Goal: Task Accomplishment & Management: Manage account settings

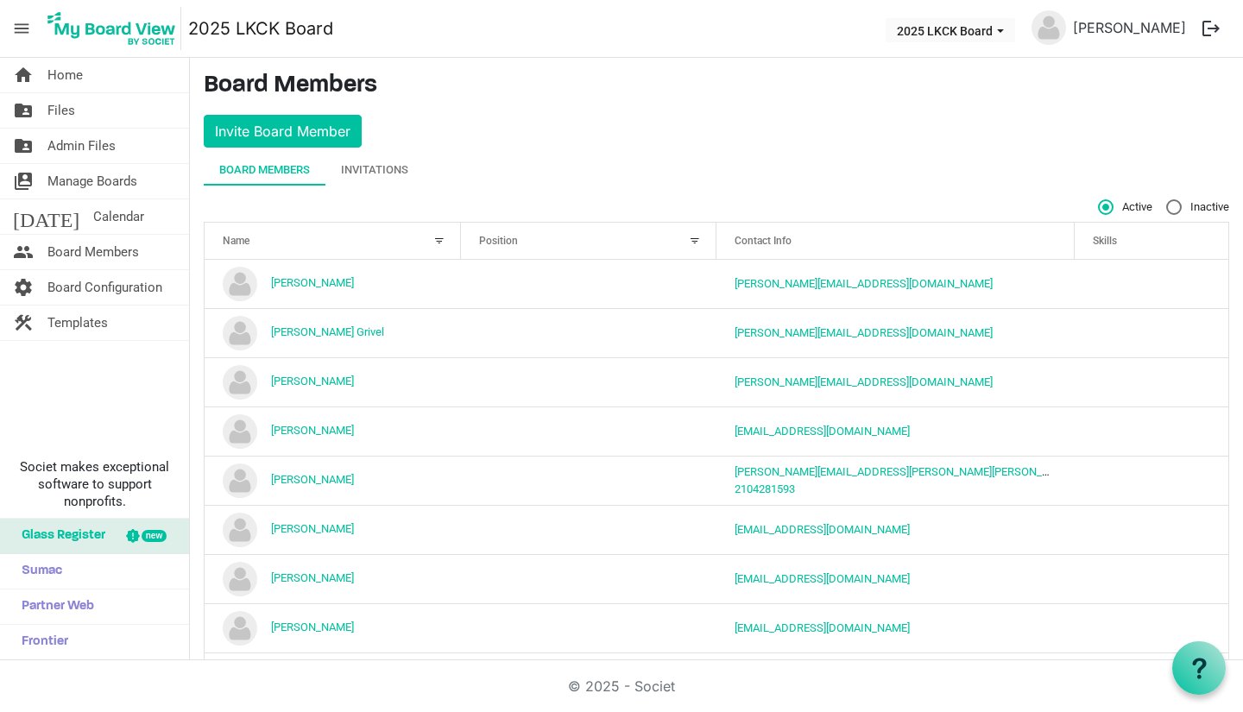
click at [383, 175] on div "Invitations" at bounding box center [374, 169] width 67 height 17
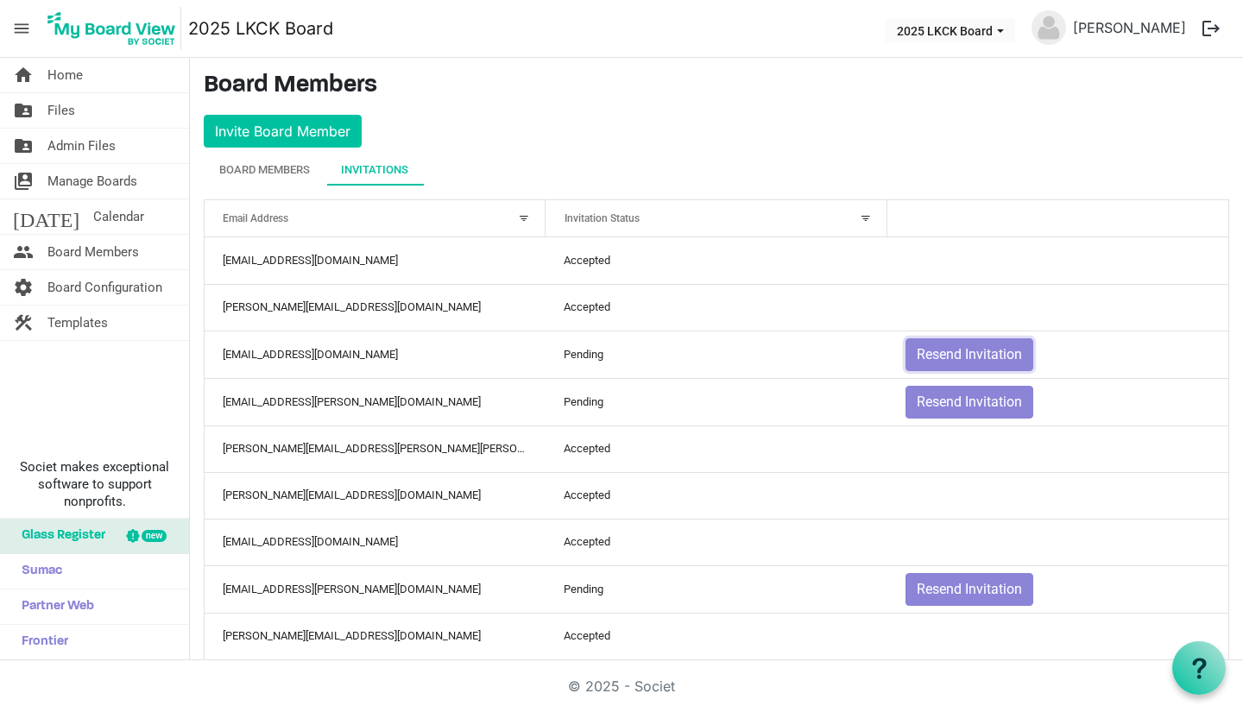
click at [978, 361] on button "Resend Invitation" at bounding box center [970, 354] width 128 height 33
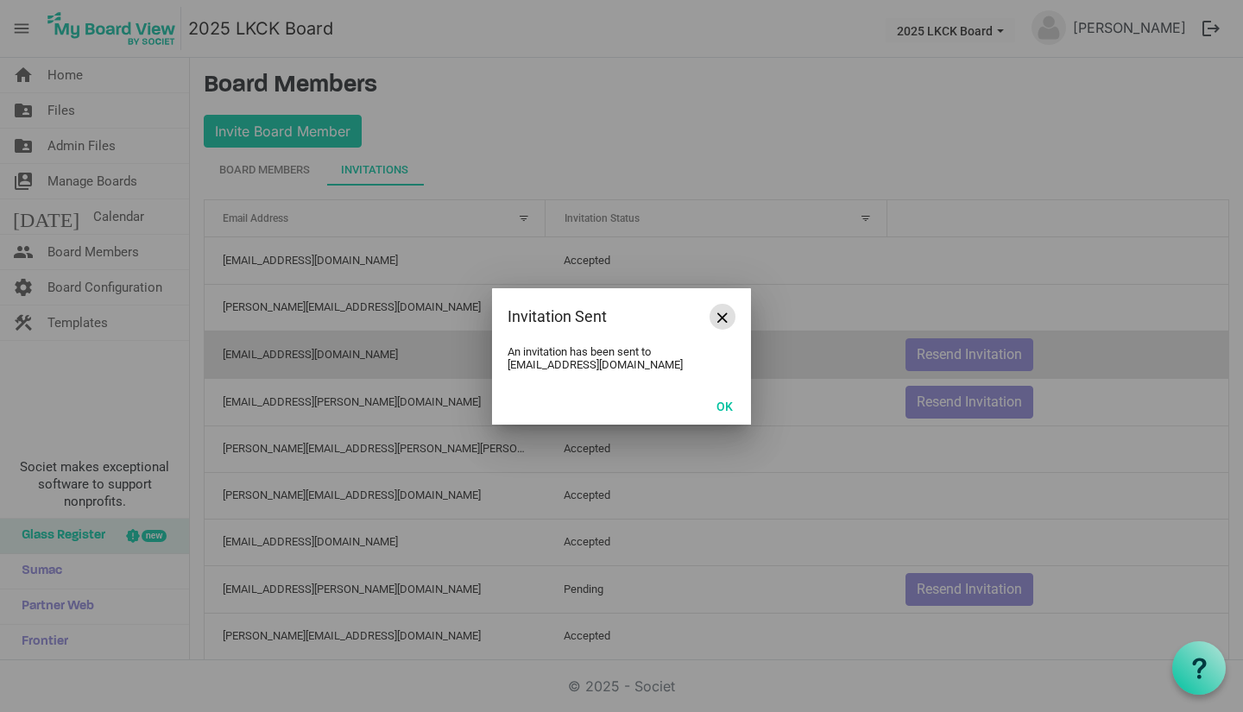
click at [724, 319] on span "Close" at bounding box center [723, 318] width 10 height 10
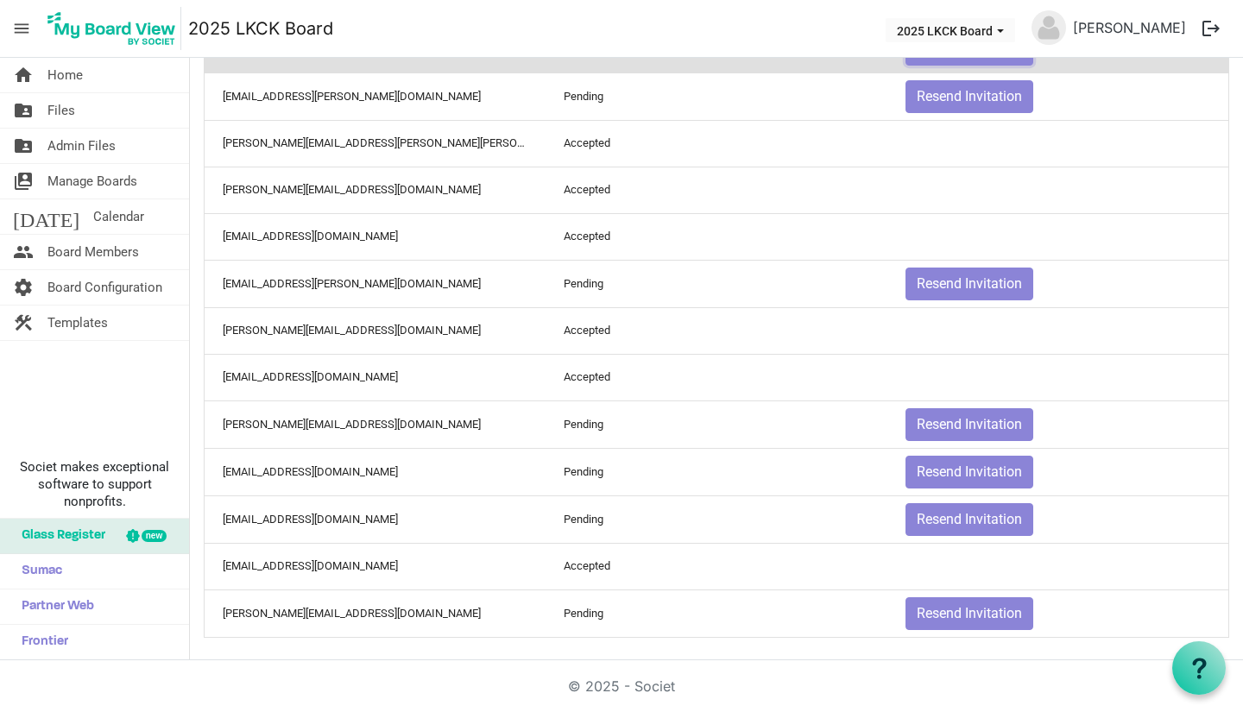
scroll to position [310, 0]
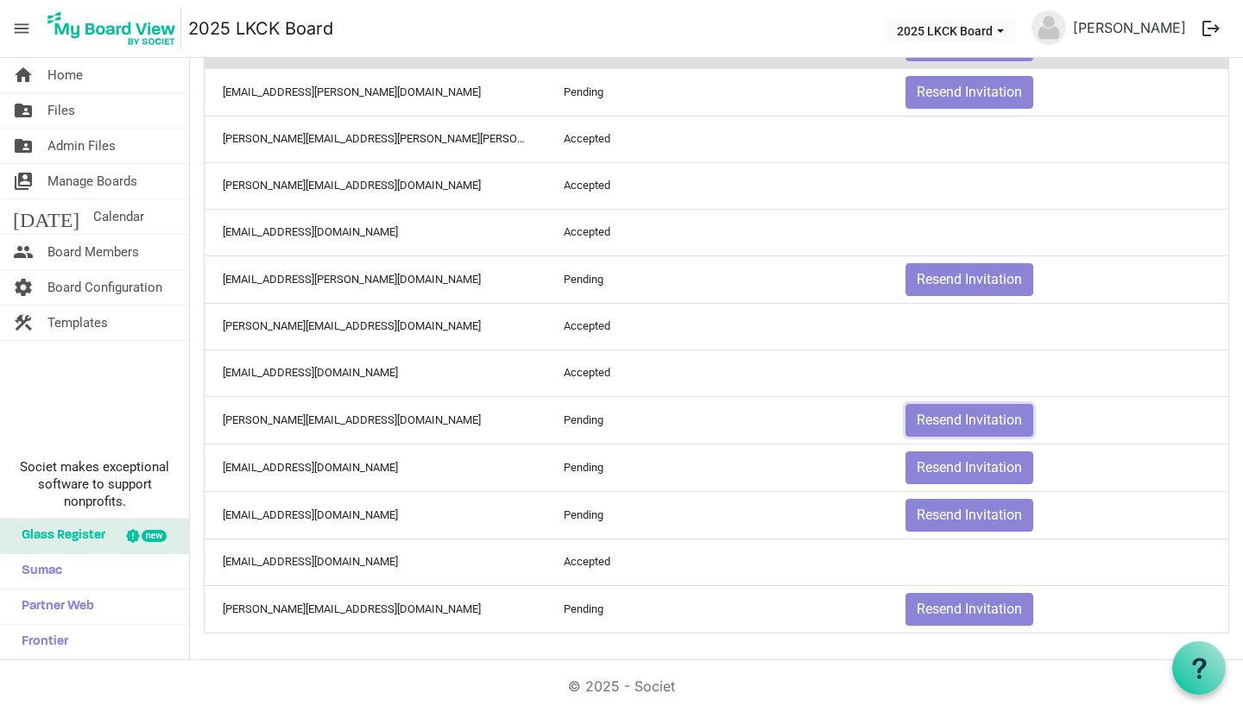
click at [984, 419] on button "Resend Invitation" at bounding box center [970, 420] width 128 height 33
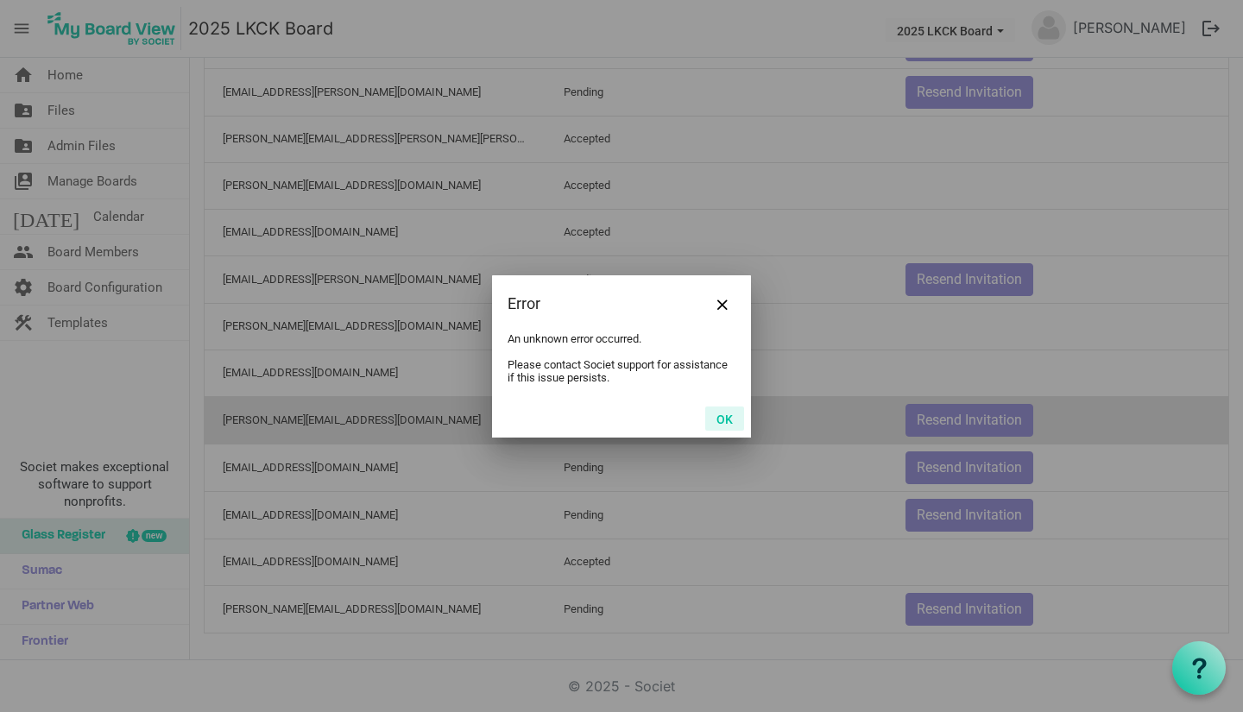
click at [724, 427] on button "OK" at bounding box center [724, 419] width 39 height 24
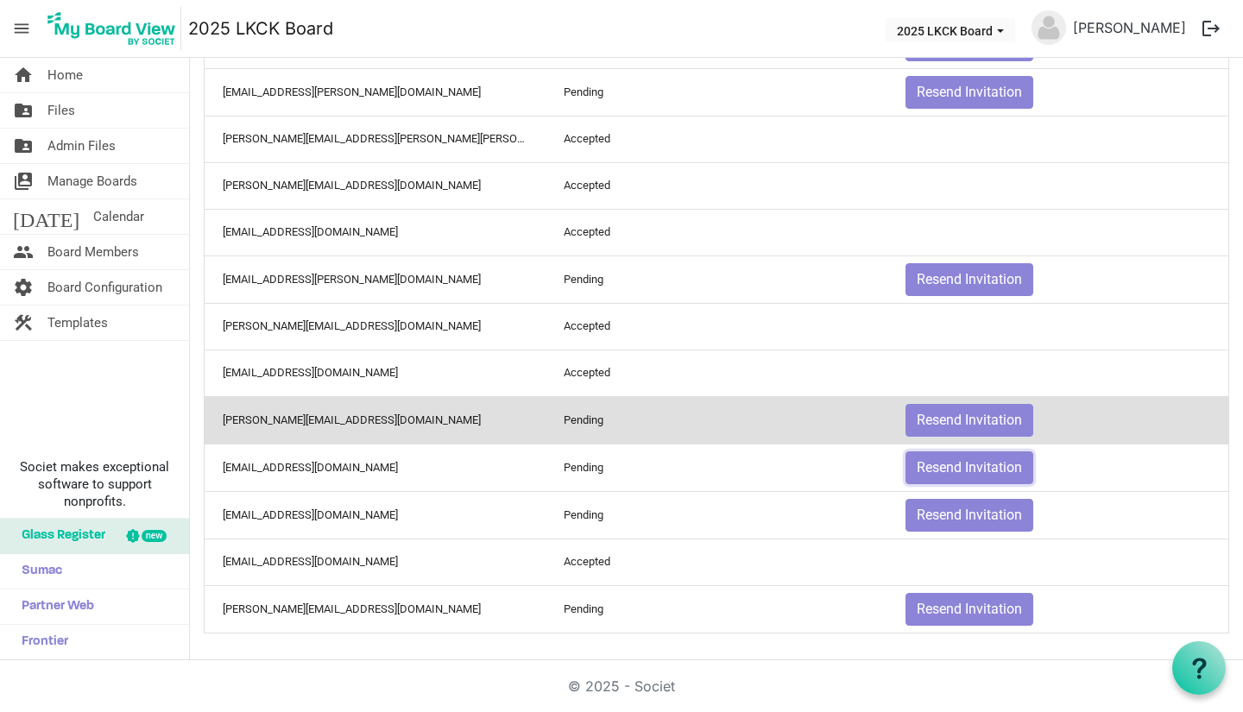
click at [947, 463] on button "Resend Invitation" at bounding box center [970, 468] width 128 height 33
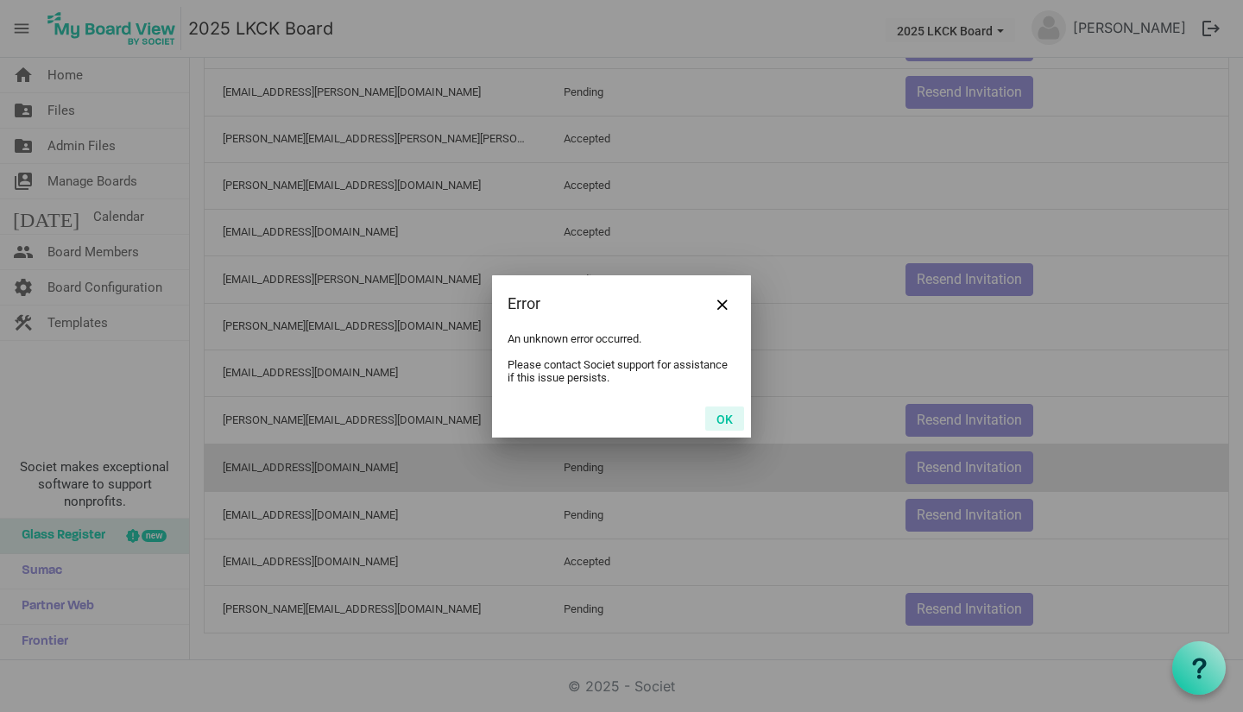
click at [724, 424] on button "OK" at bounding box center [724, 419] width 39 height 24
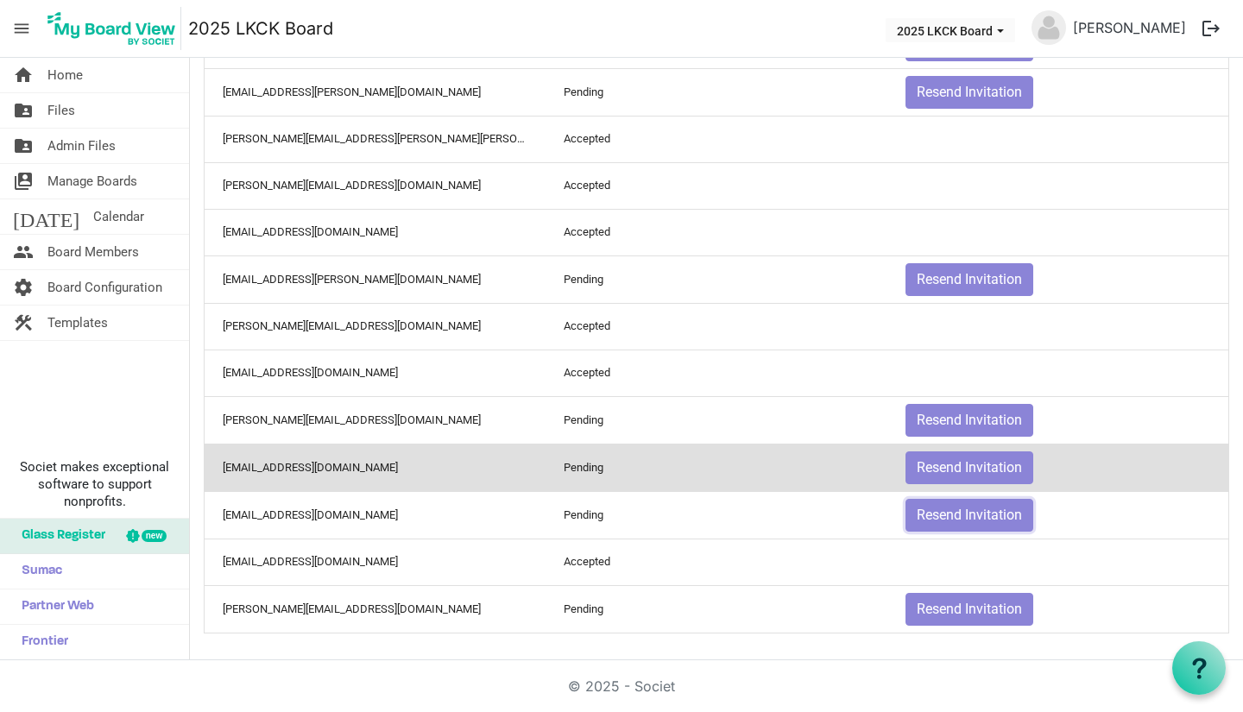
click at [942, 515] on button "Resend Invitation" at bounding box center [970, 515] width 128 height 33
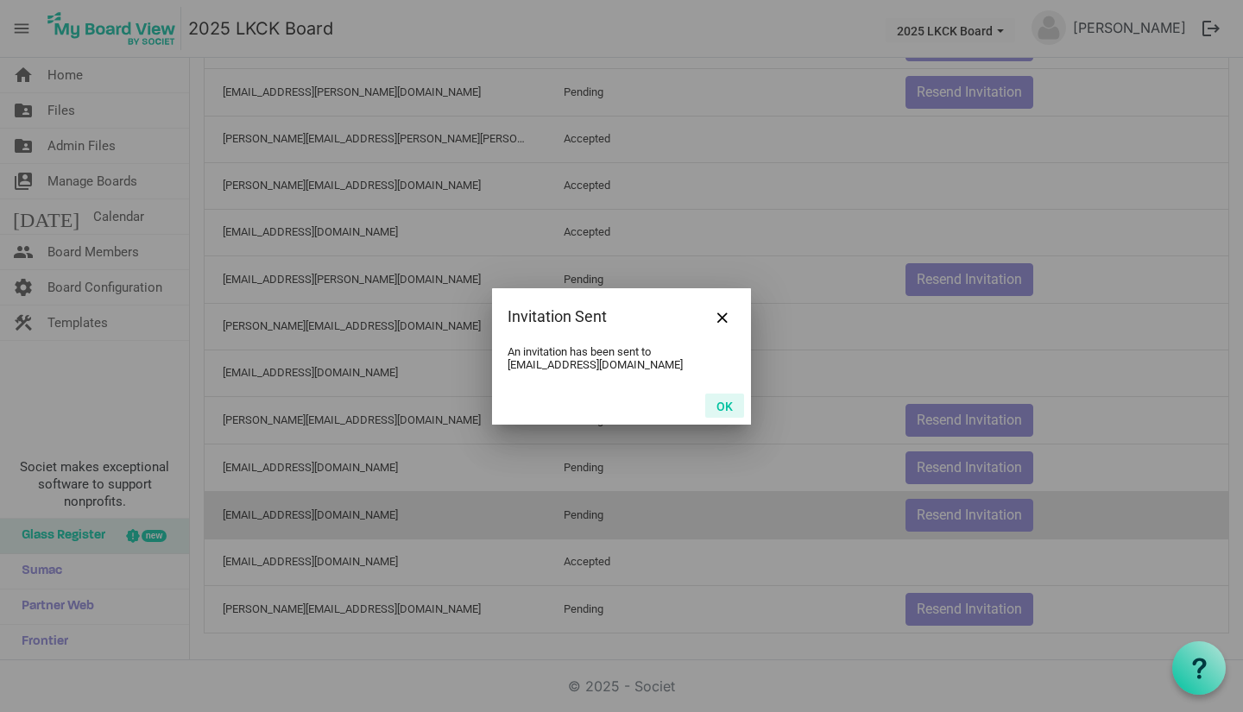
click at [727, 410] on button "OK" at bounding box center [724, 406] width 39 height 24
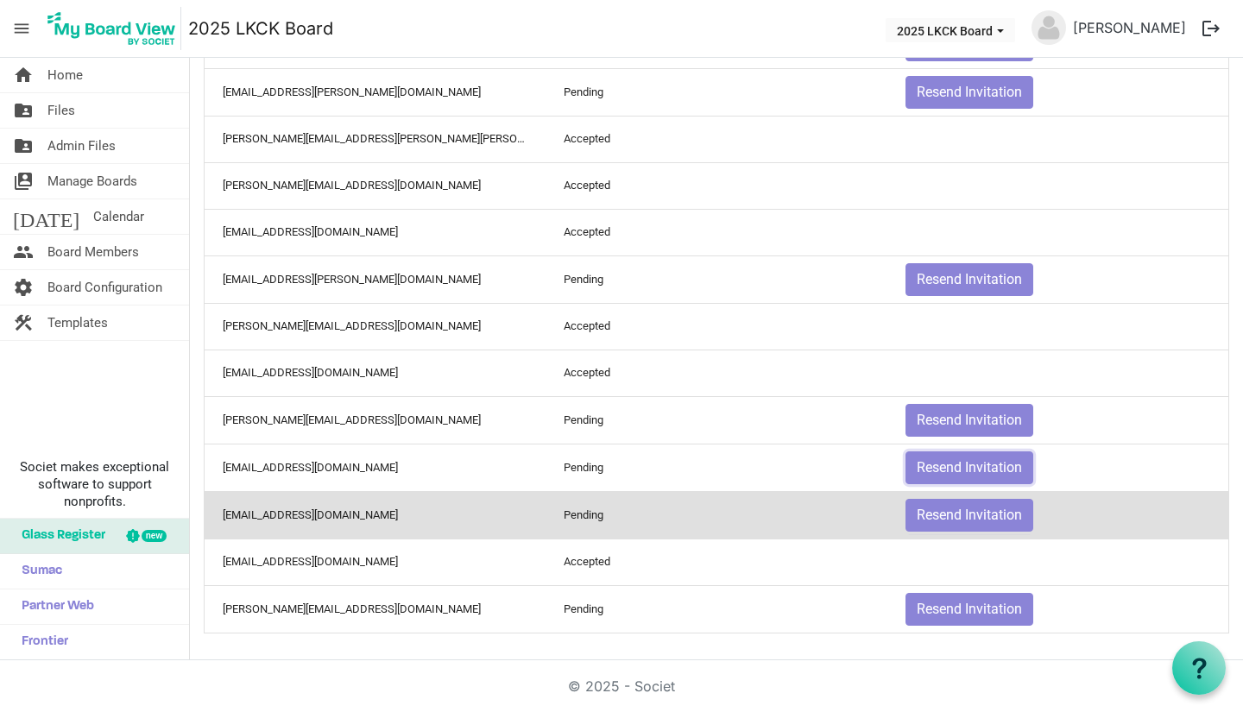
click at [931, 462] on button "Resend Invitation" at bounding box center [970, 468] width 128 height 33
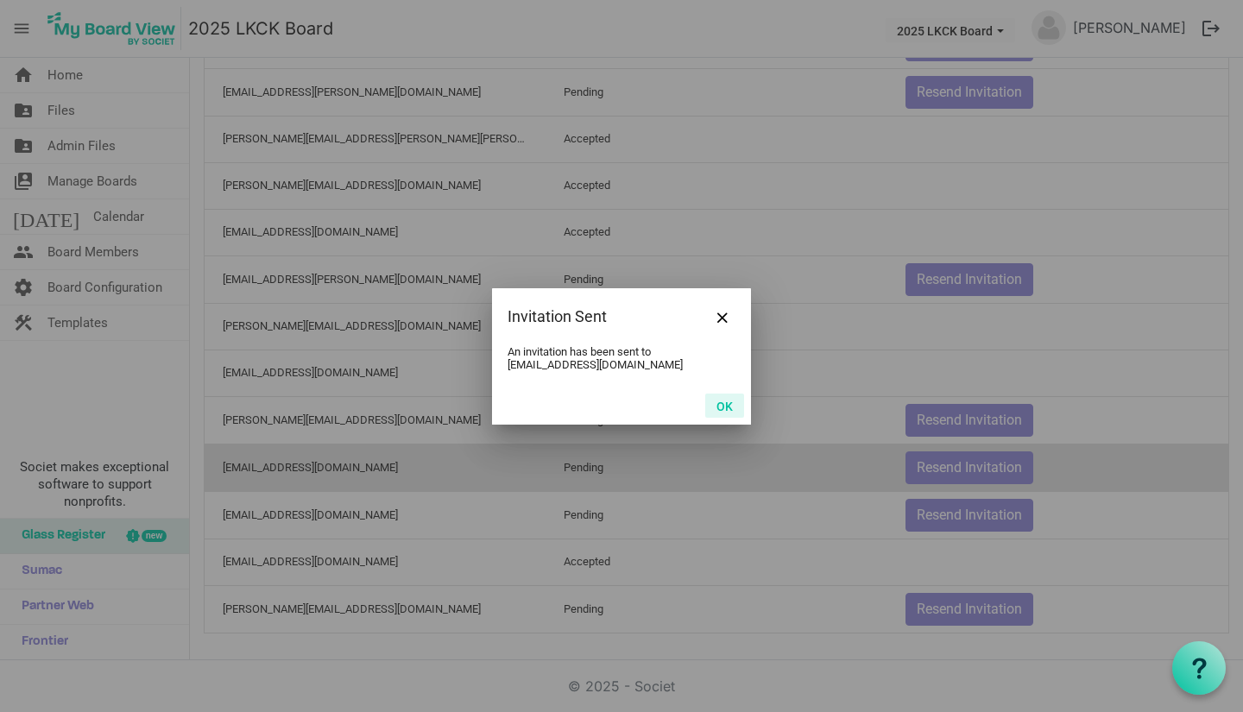
click at [733, 408] on button "OK" at bounding box center [724, 406] width 39 height 24
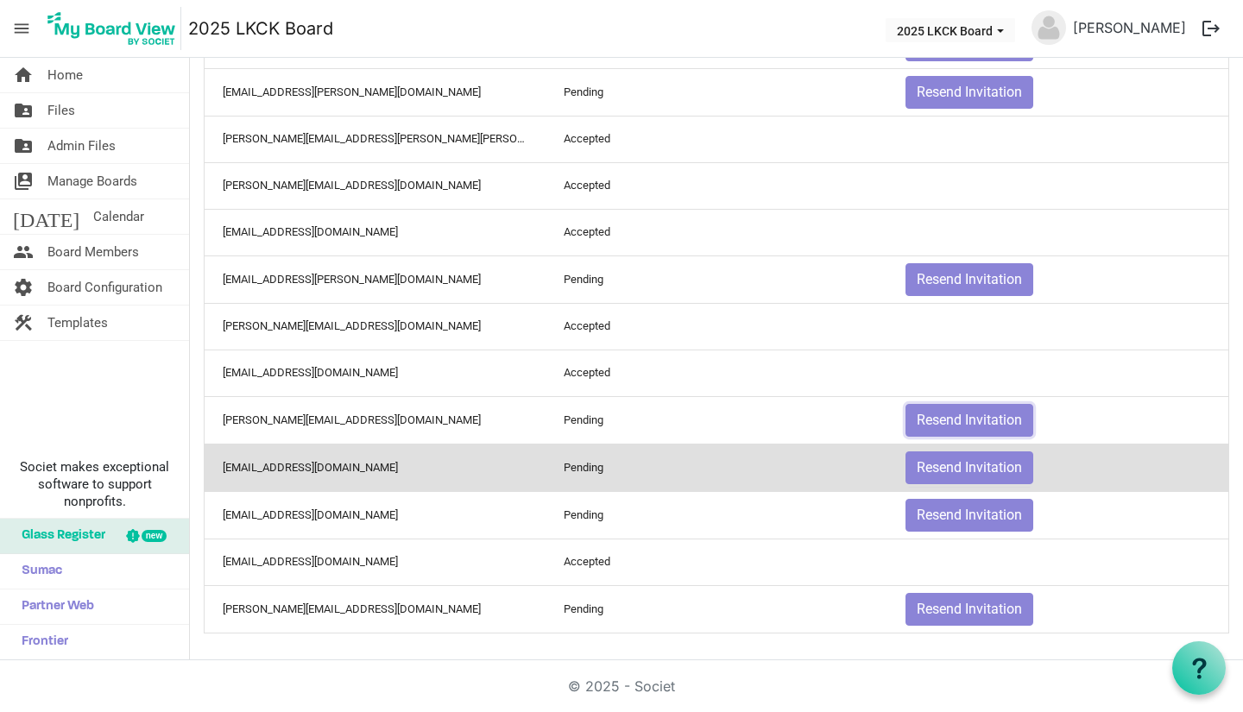
click at [940, 419] on button "Resend Invitation" at bounding box center [970, 420] width 128 height 33
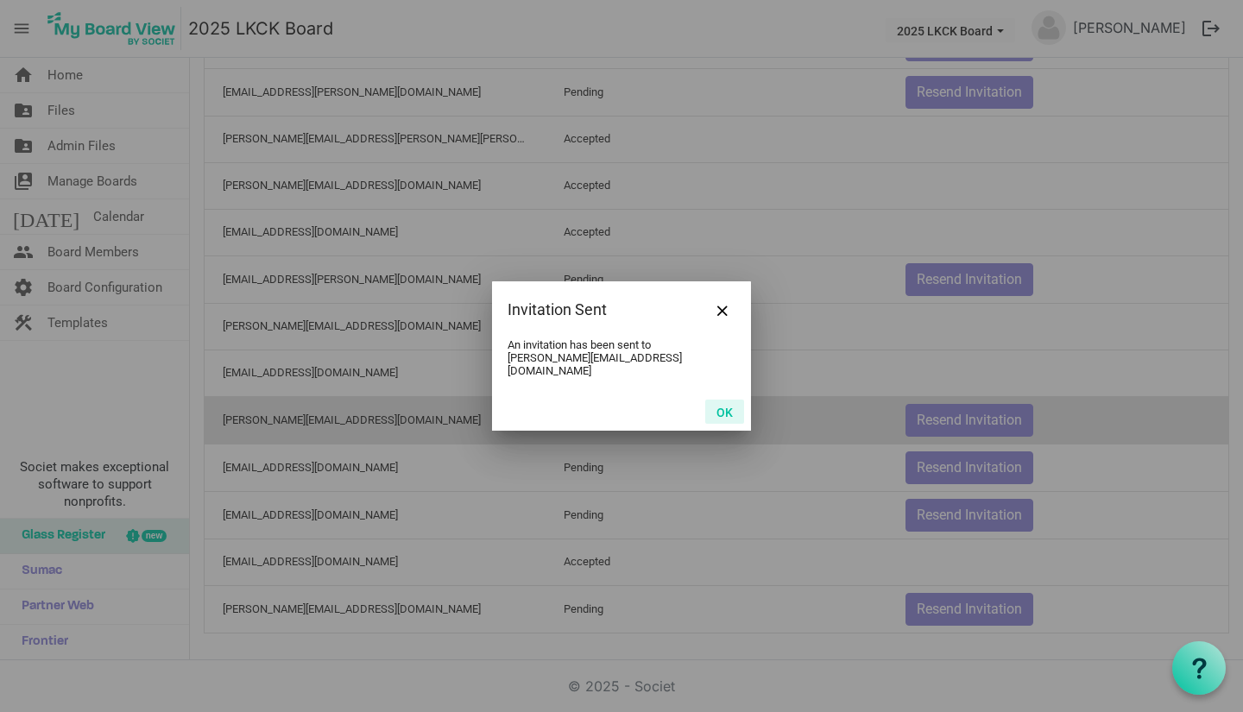
click at [724, 402] on button "OK" at bounding box center [724, 412] width 39 height 24
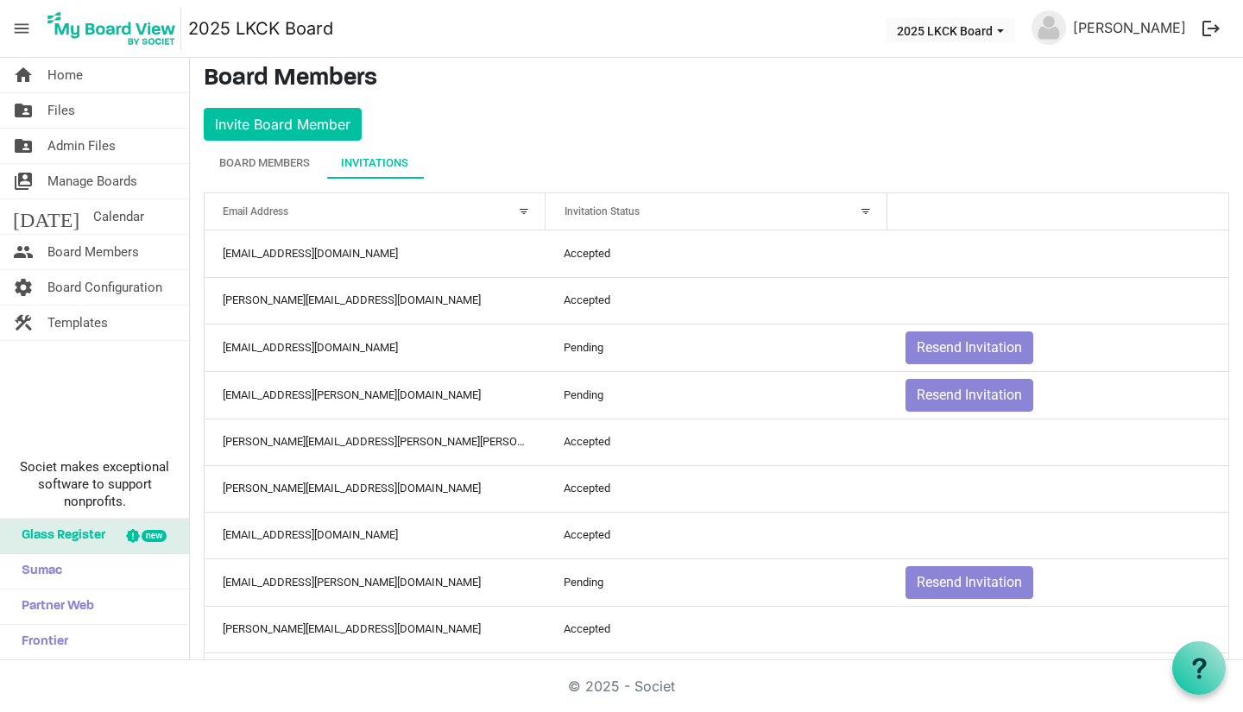
scroll to position [0, 0]
